Goal: Transaction & Acquisition: Book appointment/travel/reservation

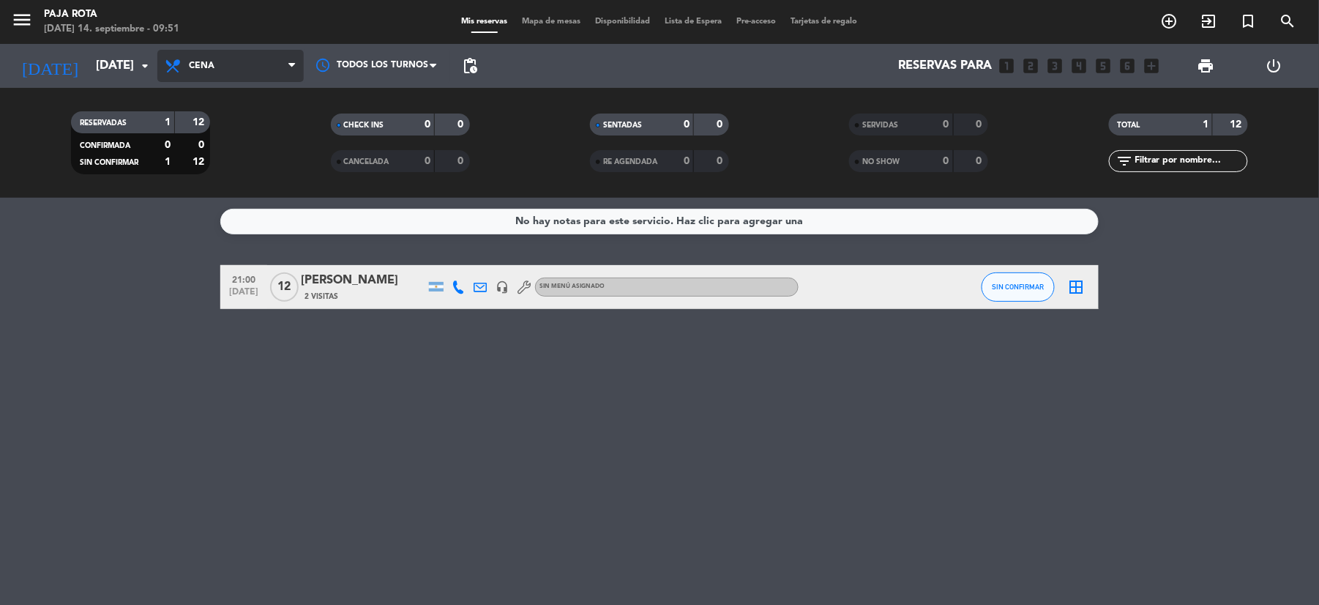
click at [262, 67] on span "Cena" at bounding box center [230, 66] width 146 height 32
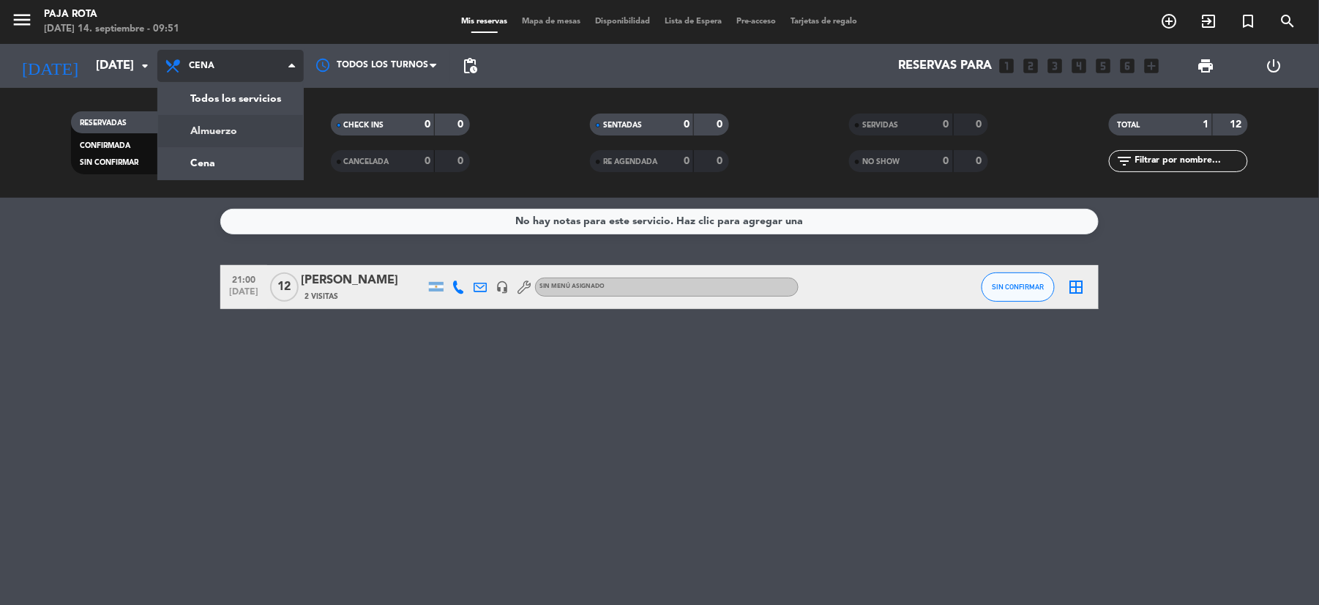
click at [246, 135] on div "menu PAJA ROTA [DATE] 14. septiembre - 09:51 Mis reservas Mapa de mesas Disponi…" at bounding box center [659, 99] width 1319 height 198
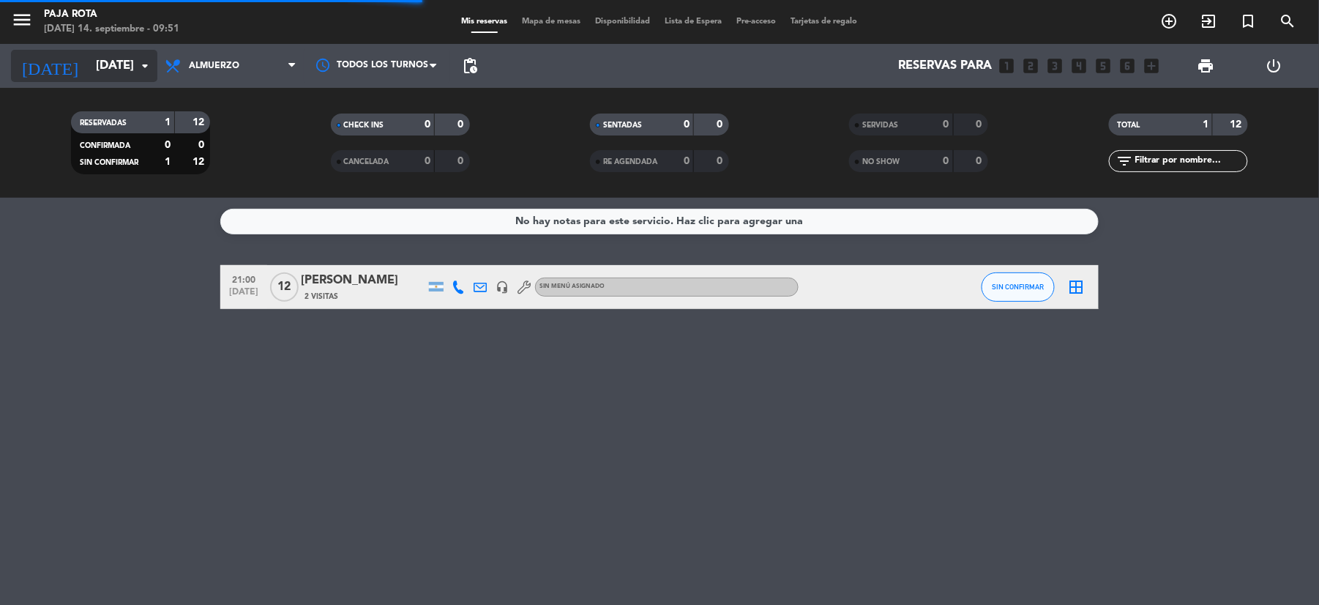
click at [89, 67] on input "[DATE]" at bounding box center [167, 66] width 157 height 29
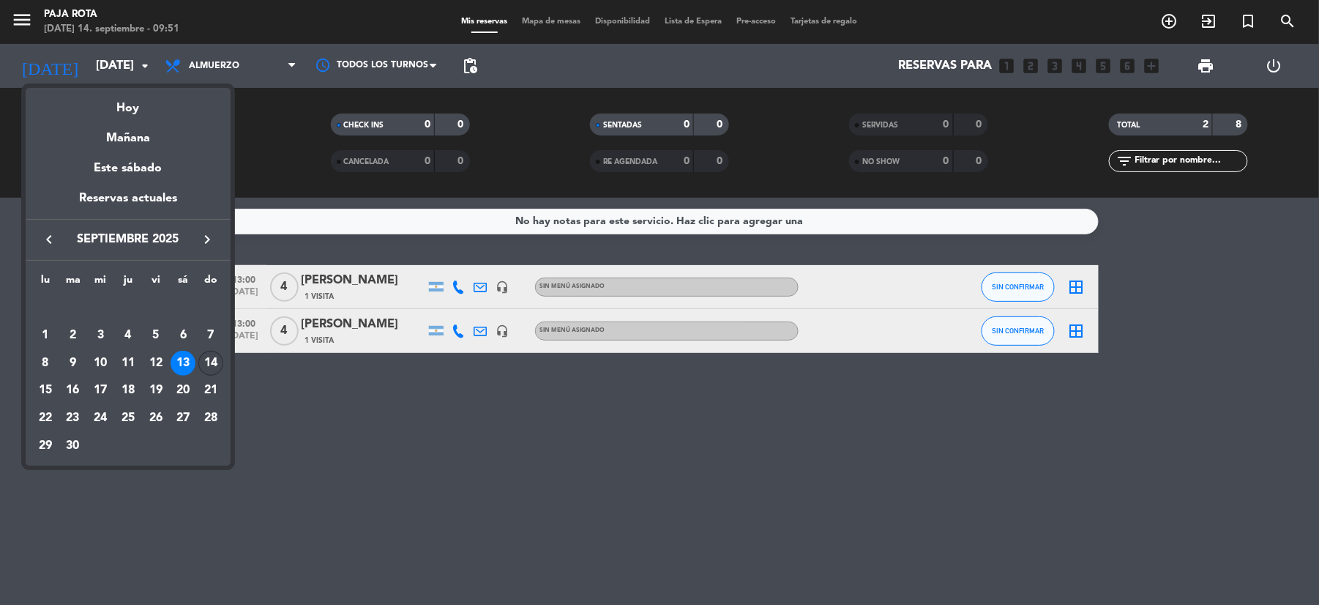
click at [203, 363] on div "14" at bounding box center [210, 363] width 25 height 25
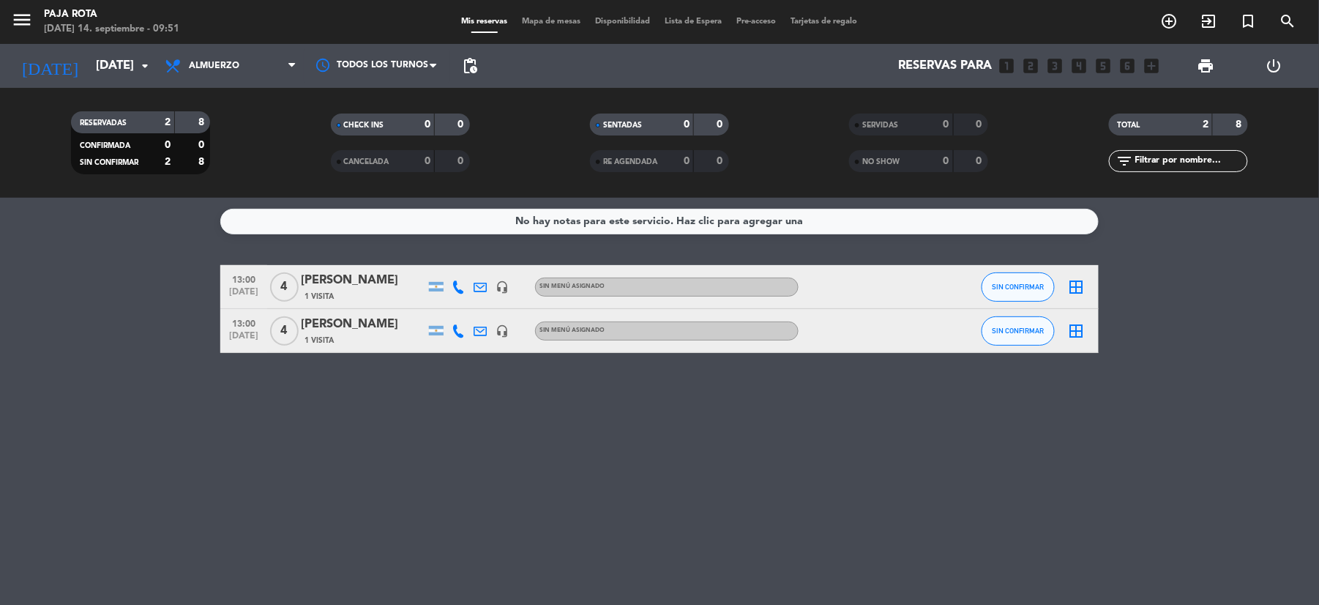
type input "[DATE]"
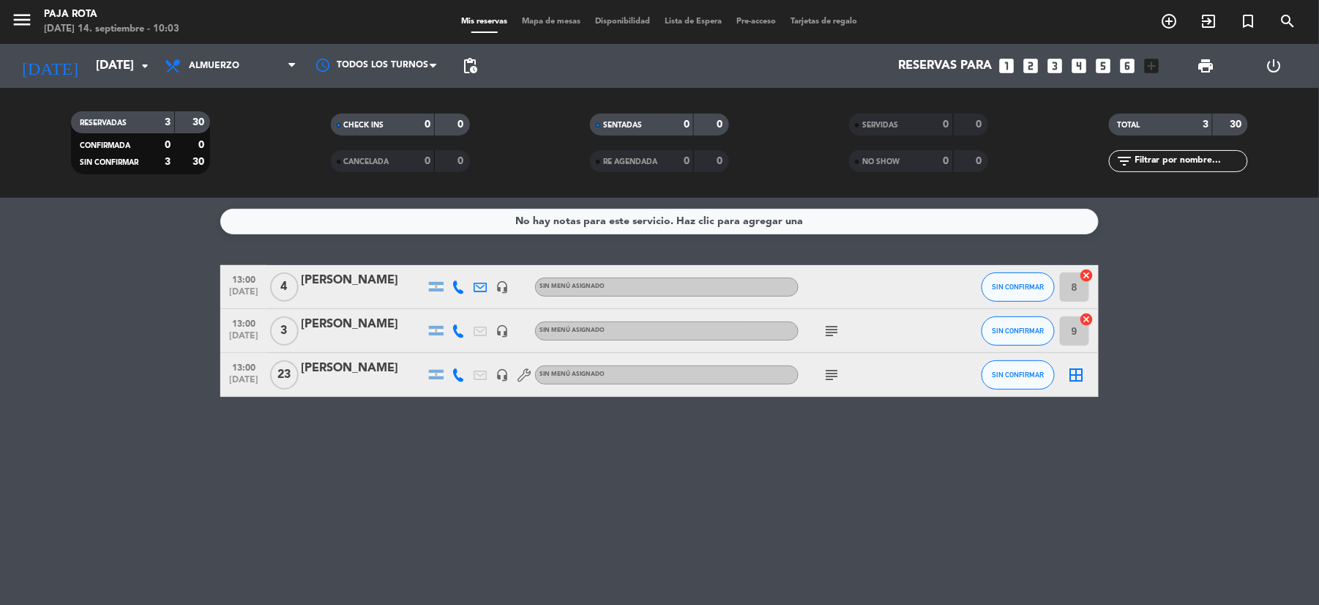
click at [1079, 61] on icon "looks_4" at bounding box center [1079, 65] width 19 height 19
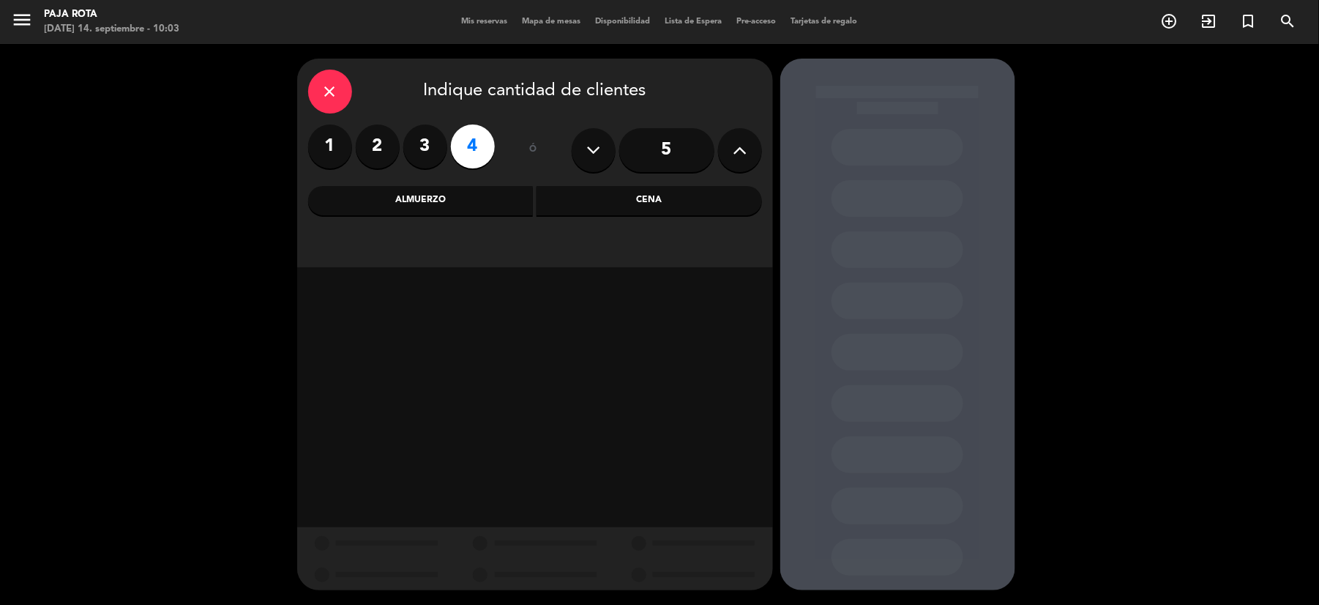
click at [463, 197] on div "Almuerzo" at bounding box center [420, 200] width 225 height 29
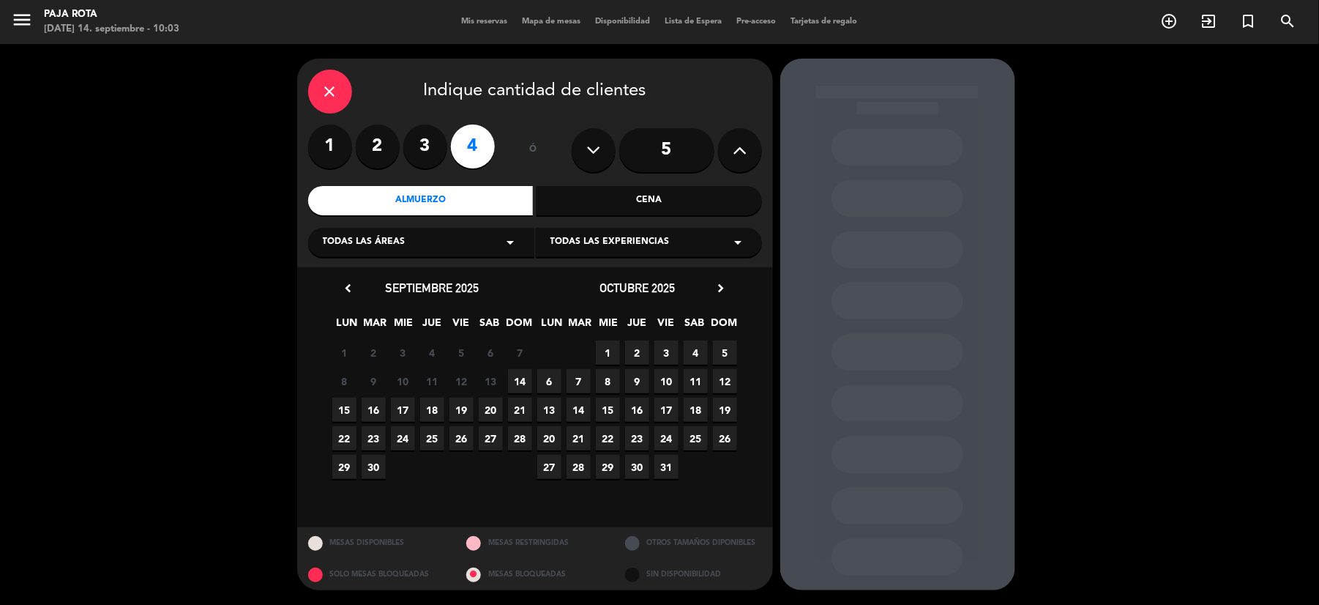
click at [516, 384] on span "14" at bounding box center [520, 381] width 24 height 24
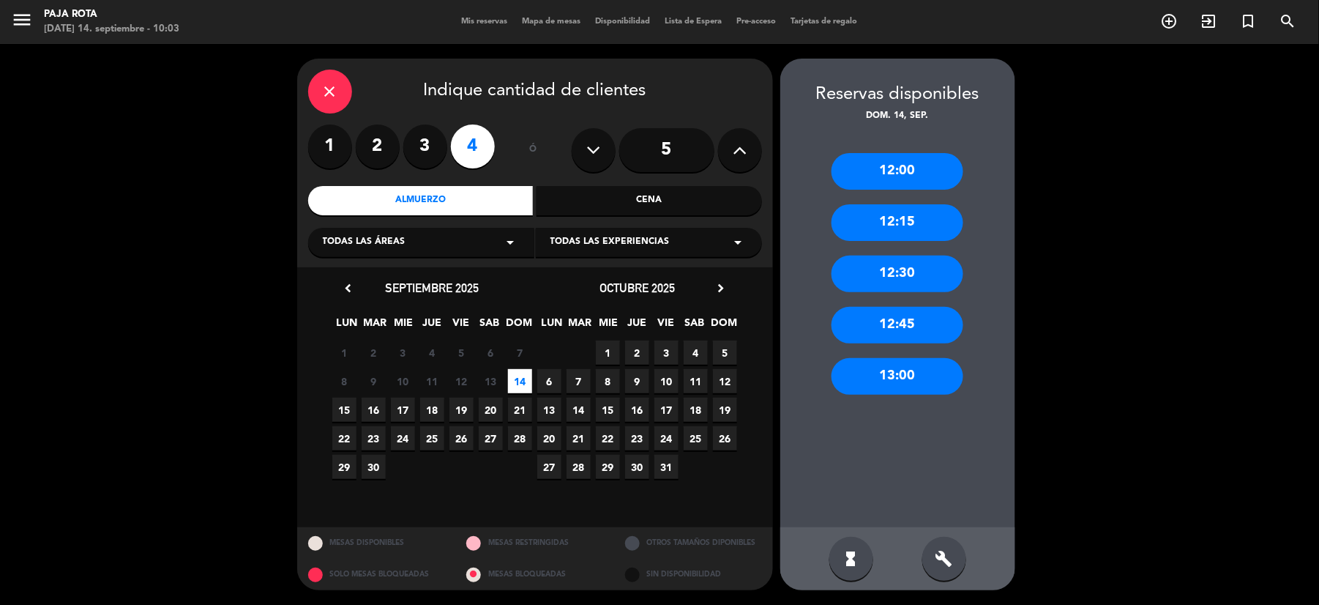
click at [885, 376] on div "13:00" at bounding box center [897, 376] width 132 height 37
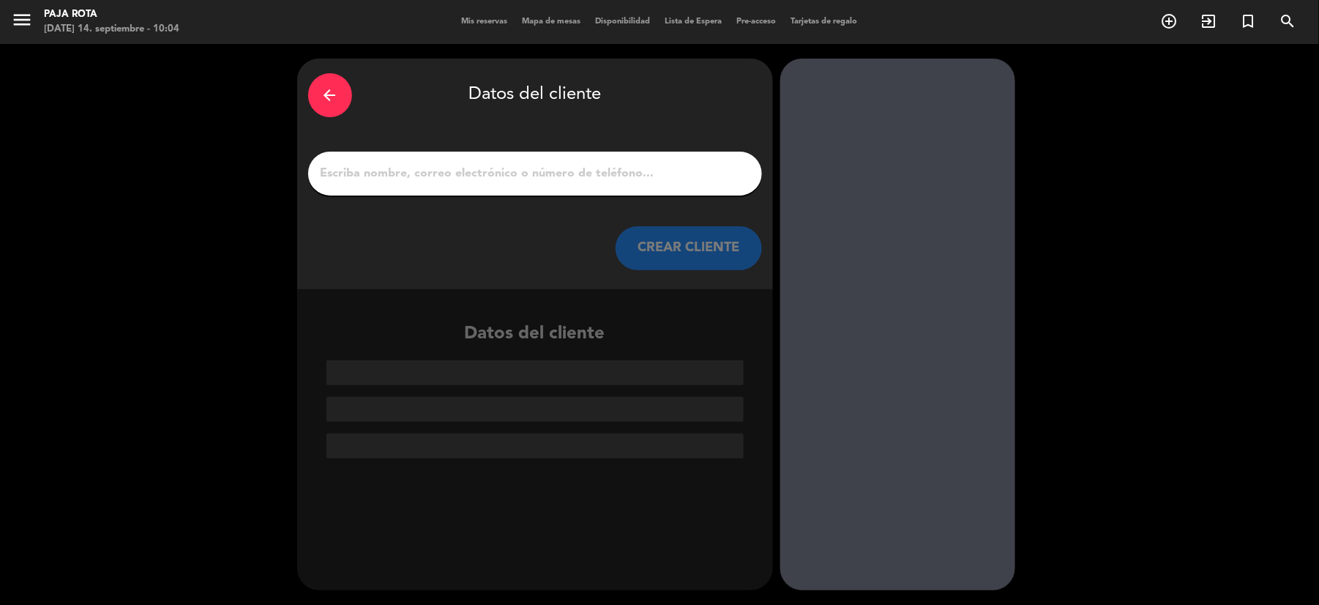
click at [448, 174] on input "1" at bounding box center [535, 173] width 432 height 20
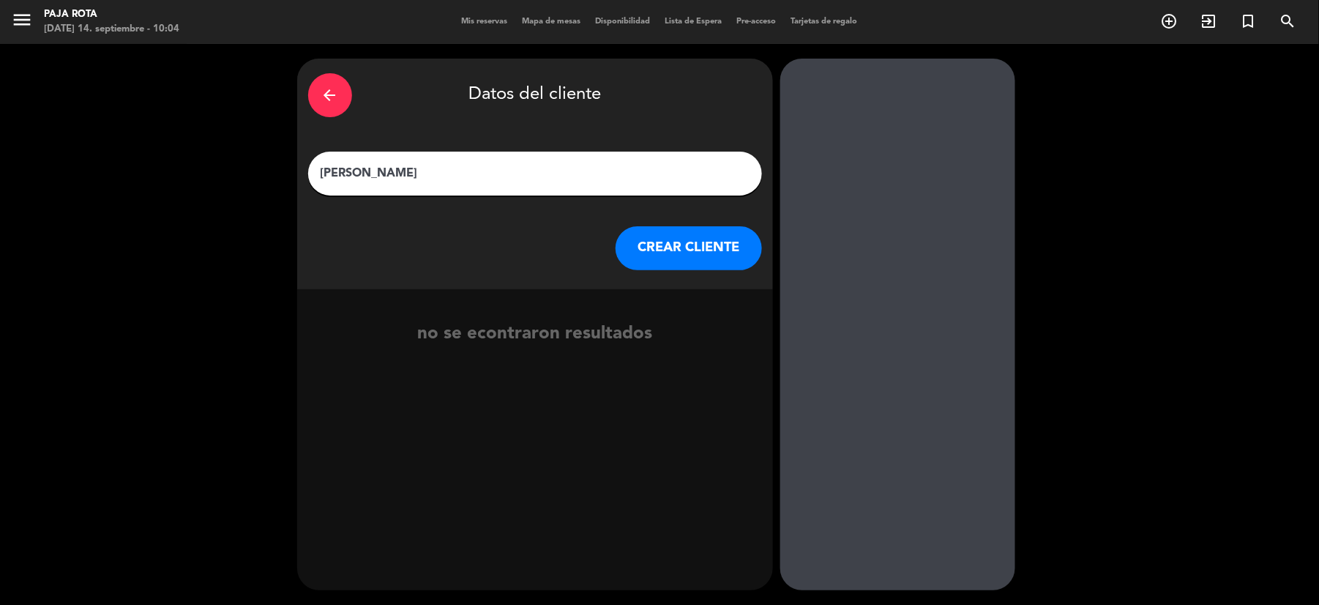
type input "[PERSON_NAME]"
click at [673, 234] on button "CREAR CLIENTE" at bounding box center [689, 248] width 146 height 44
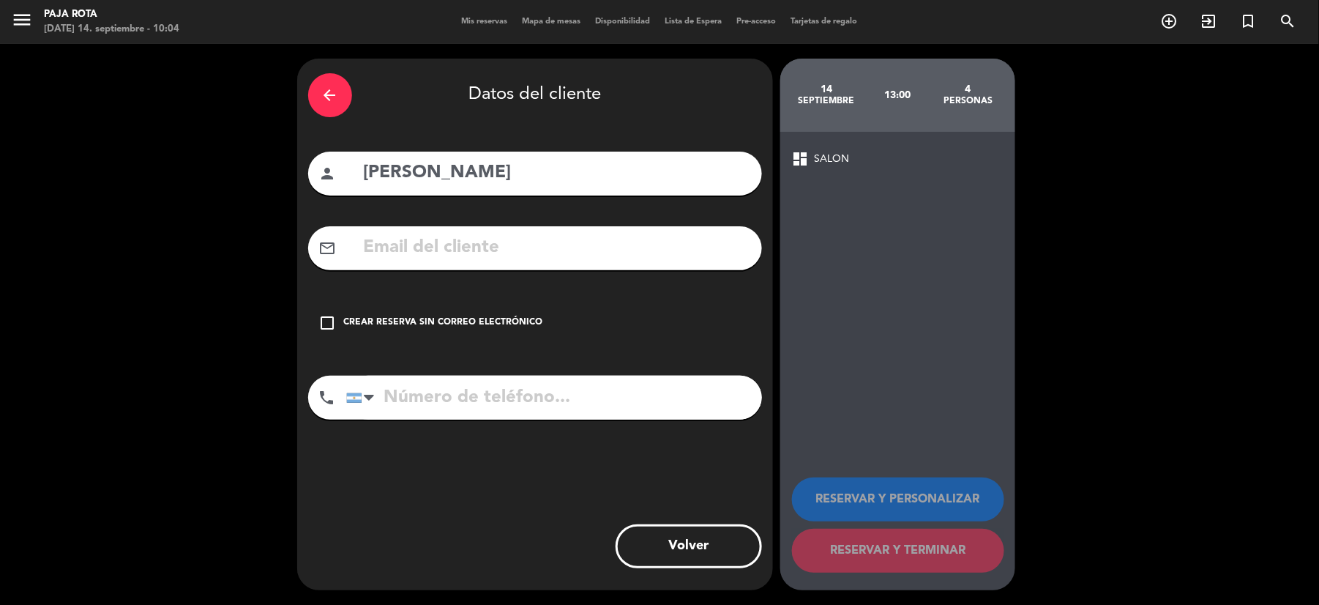
click at [326, 325] on icon "check_box_outline_blank" at bounding box center [328, 323] width 18 height 18
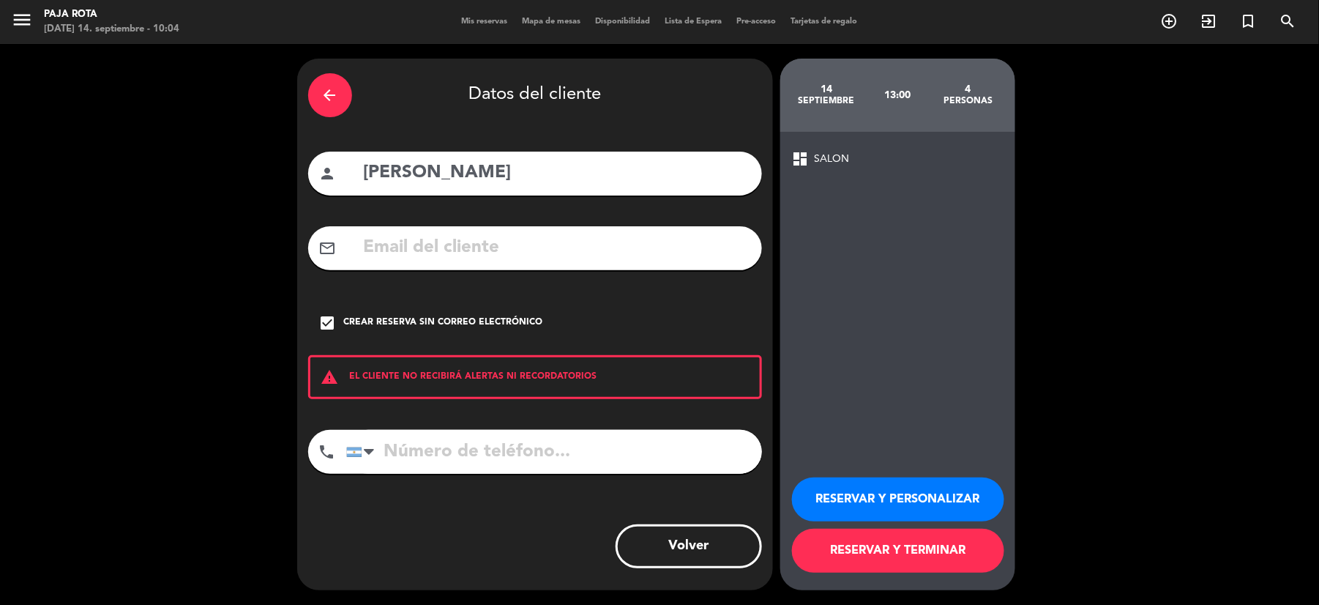
click at [432, 457] on input "tel" at bounding box center [554, 452] width 416 height 44
type input "1153894091"
click at [906, 559] on button "RESERVAR Y TERMINAR" at bounding box center [898, 550] width 212 height 44
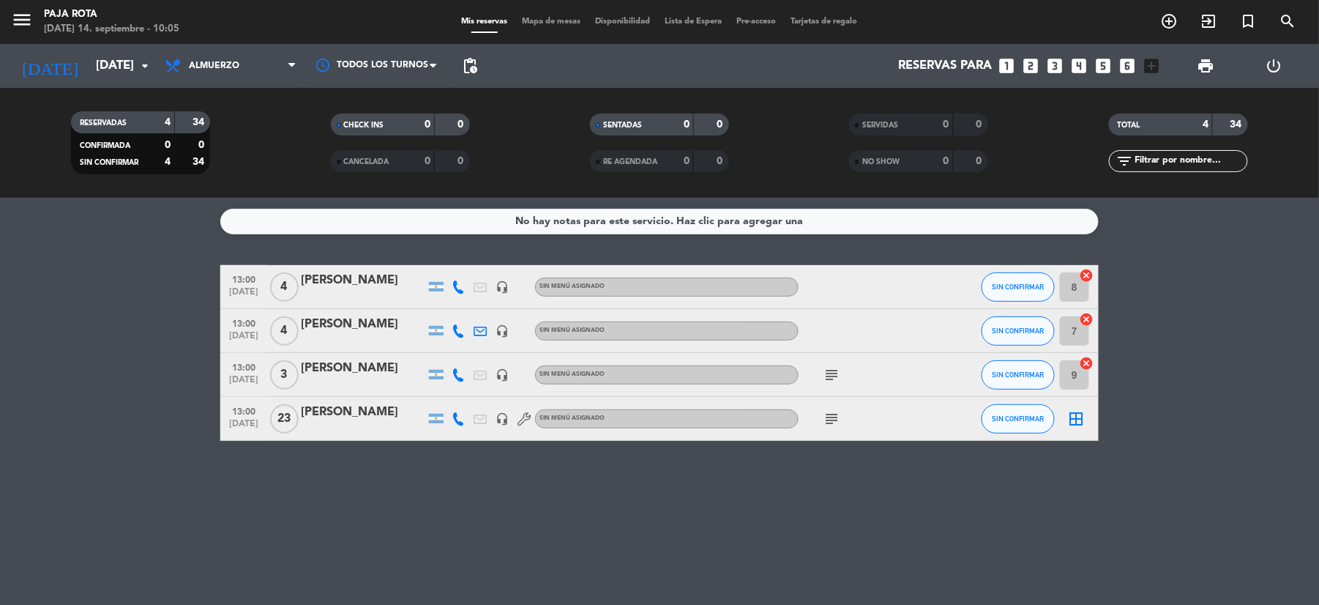
click at [829, 422] on icon "subject" at bounding box center [832, 419] width 18 height 18
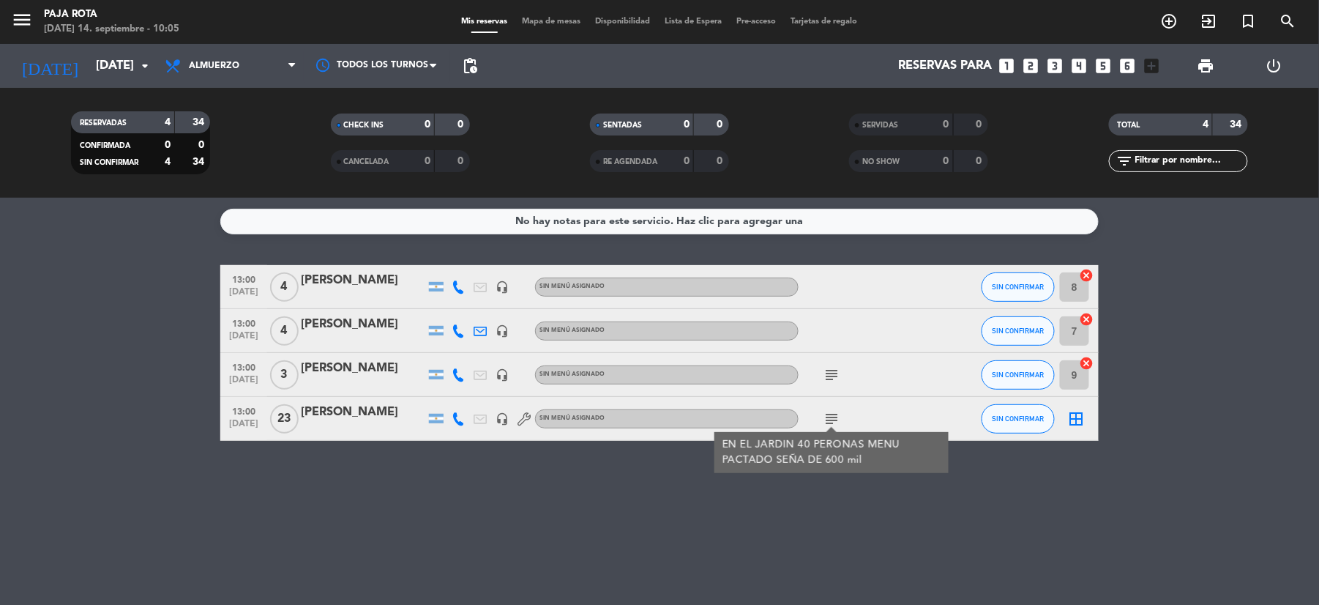
click at [826, 381] on icon "subject" at bounding box center [832, 375] width 18 height 18
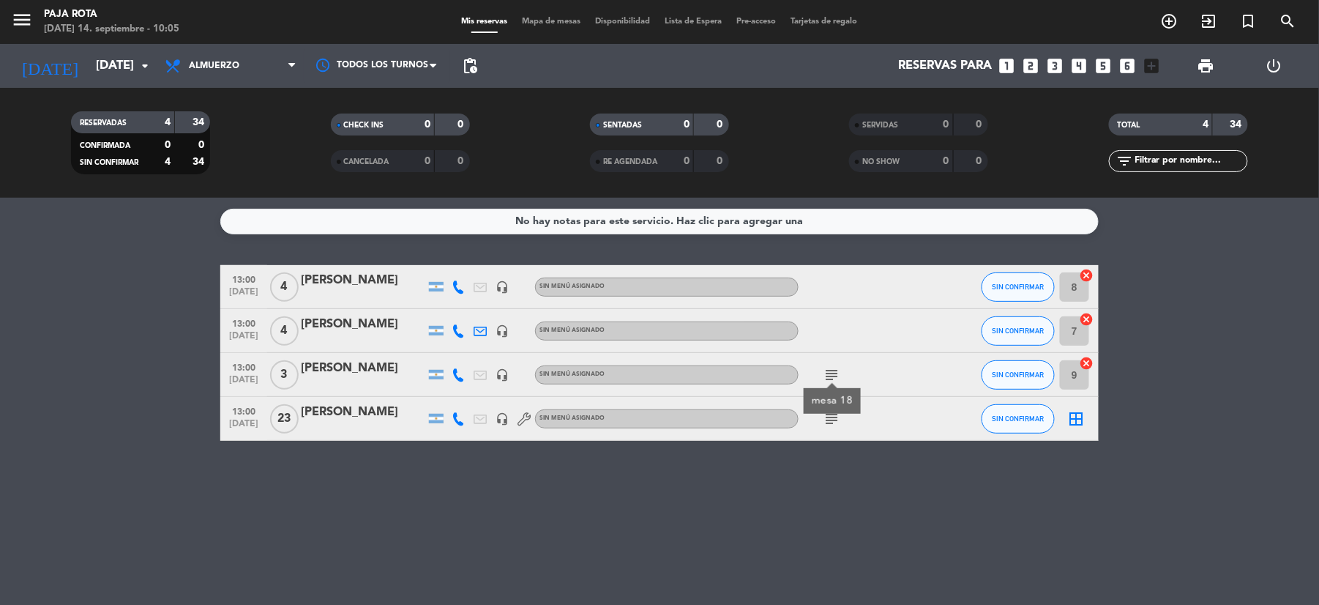
click at [367, 280] on div "[PERSON_NAME]" at bounding box center [363, 280] width 124 height 19
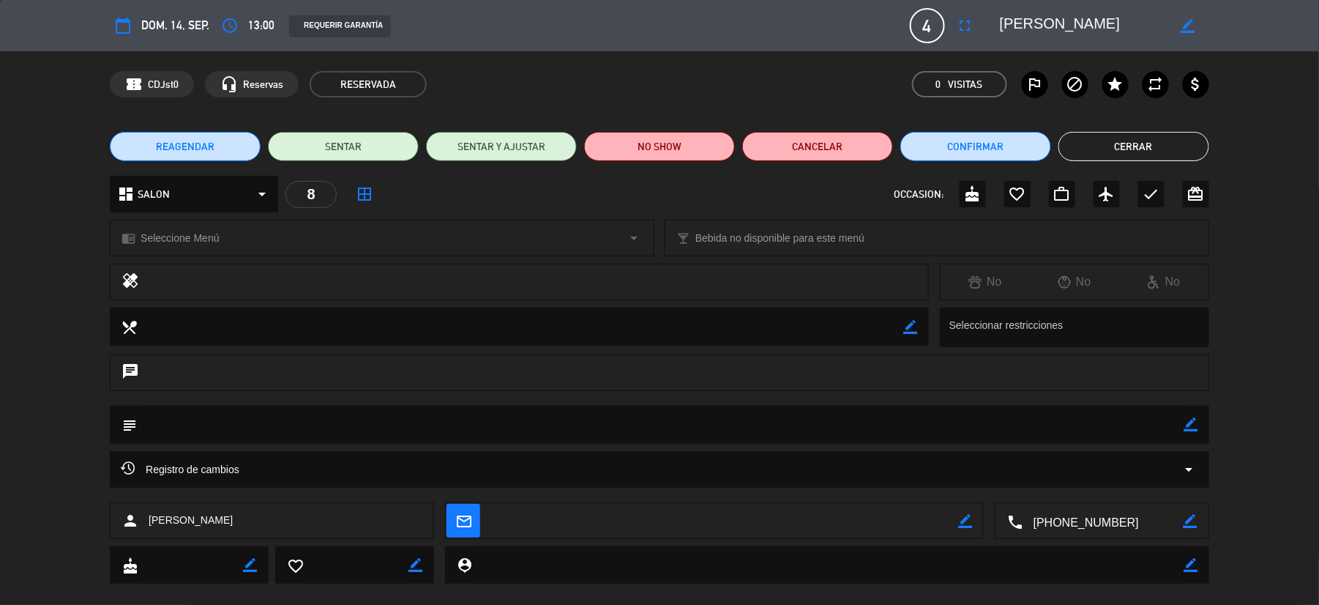
click at [1189, 423] on icon "border_color" at bounding box center [1191, 424] width 14 height 14
click at [675, 430] on textarea at bounding box center [660, 423] width 1047 height 37
type textarea "mesa 122"
click at [1195, 429] on icon at bounding box center [1191, 424] width 14 height 14
